Goal: Find specific page/section: Find specific page/section

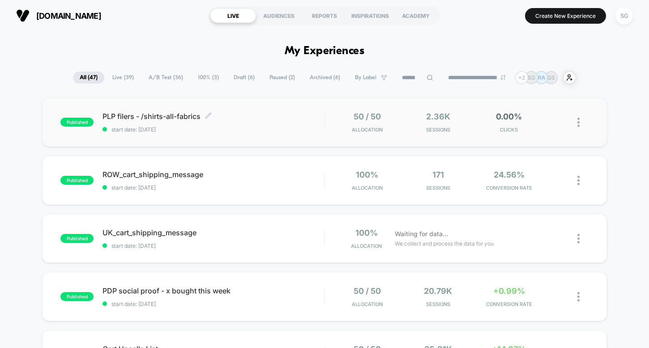
click at [237, 123] on div "PLP filers - /shirts-all-fabrics Click to edit experience details Click to edit…" at bounding box center [214, 122] width 222 height 21
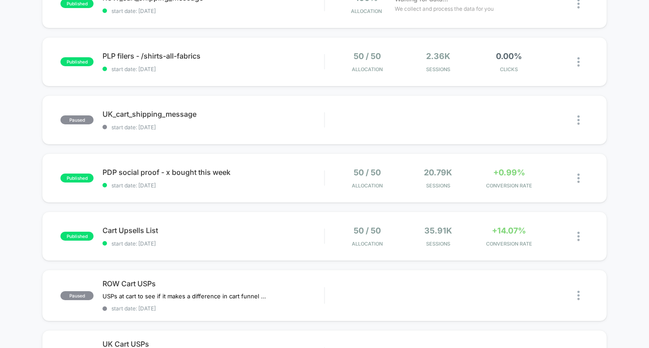
scroll to position [136, 0]
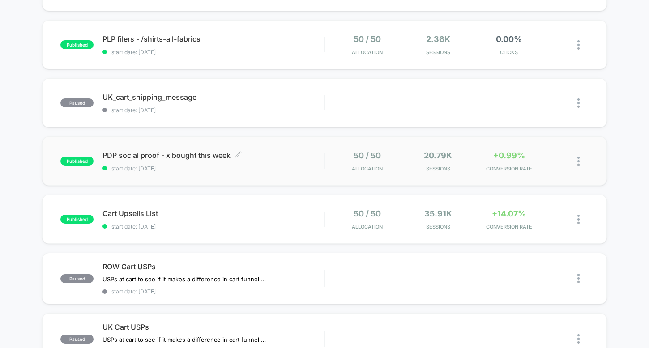
click at [177, 162] on div "PDP social proof - x bought this week Click to edit experience details Click to…" at bounding box center [214, 161] width 222 height 21
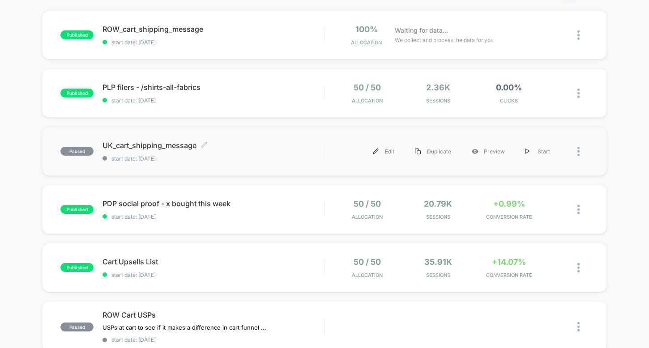
scroll to position [121, 0]
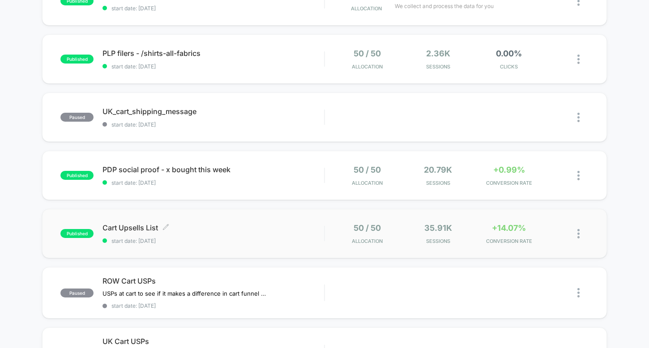
click at [204, 230] on span "Cart Upsells List Click to edit experience details" at bounding box center [214, 227] width 222 height 9
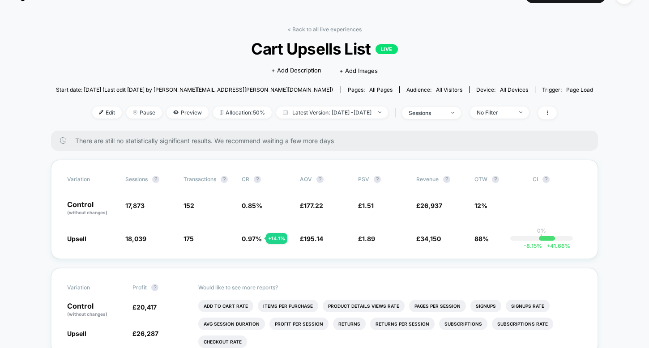
scroll to position [13, 0]
